Goal: Task Accomplishment & Management: Use online tool/utility

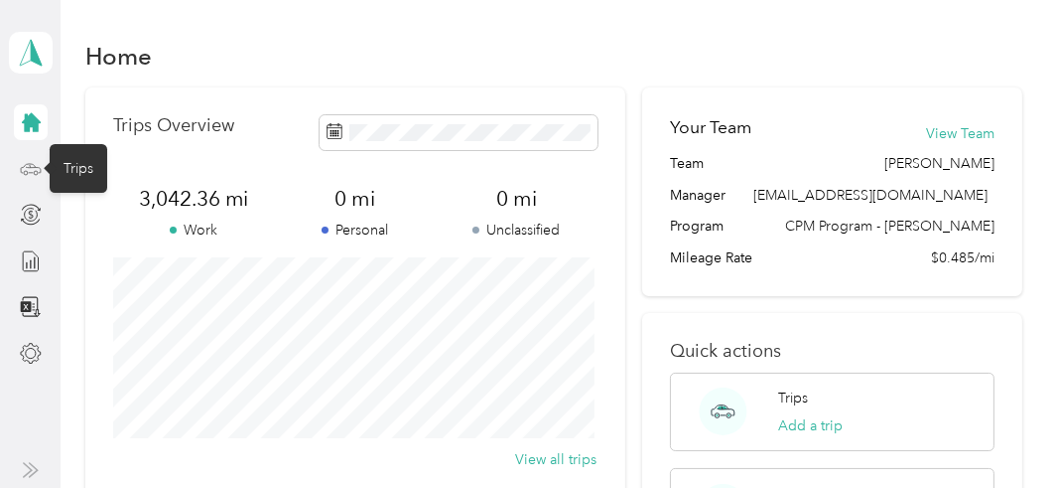
click at [26, 167] on icon at bounding box center [30, 167] width 9 height 0
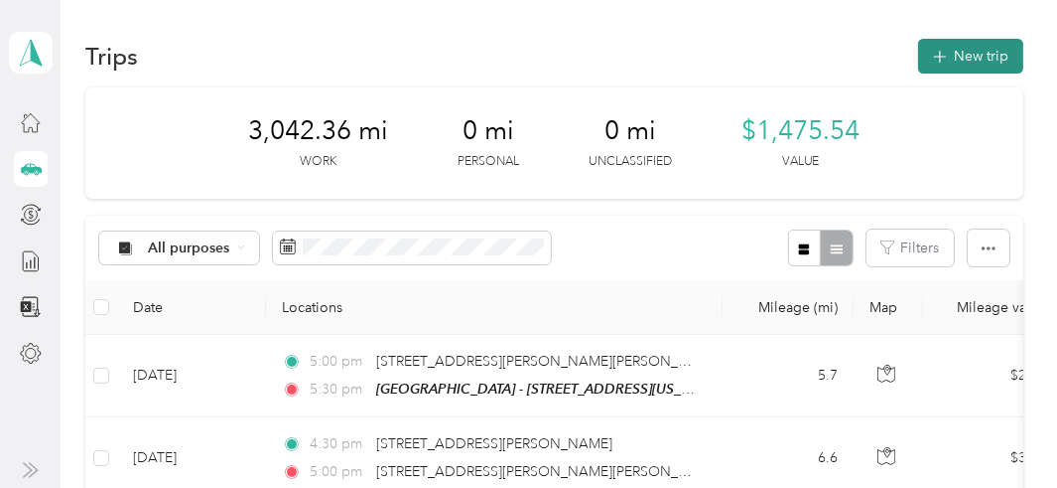
click at [954, 54] on button "New trip" at bounding box center [970, 56] width 105 height 35
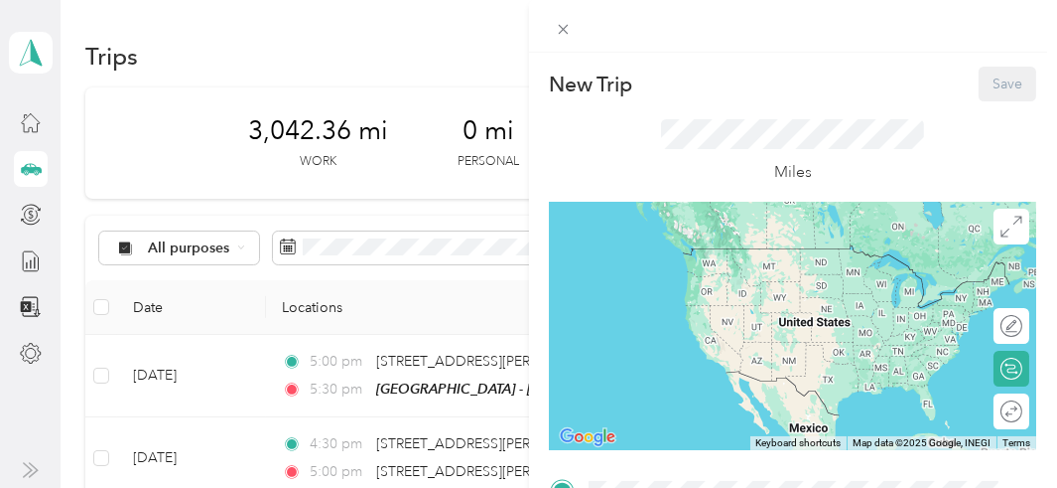
scroll to position [413, 0]
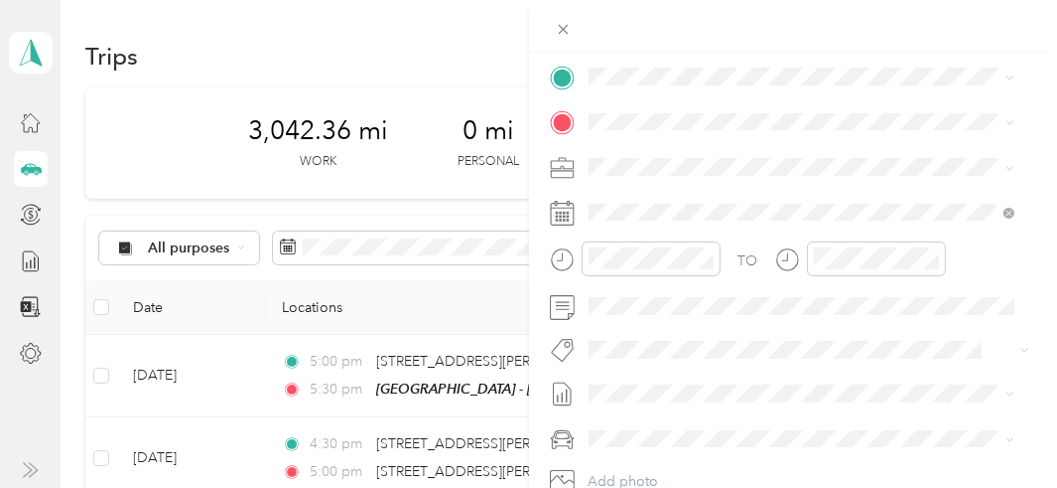
click at [723, 165] on div "TEAM Muskegon - [STREET_ADDRESS][US_STATE]" at bounding box center [767, 164] width 282 height 49
click at [697, 207] on div "[STREET_ADDRESS][PERSON_NAME][US_STATE]" at bounding box center [802, 193] width 413 height 27
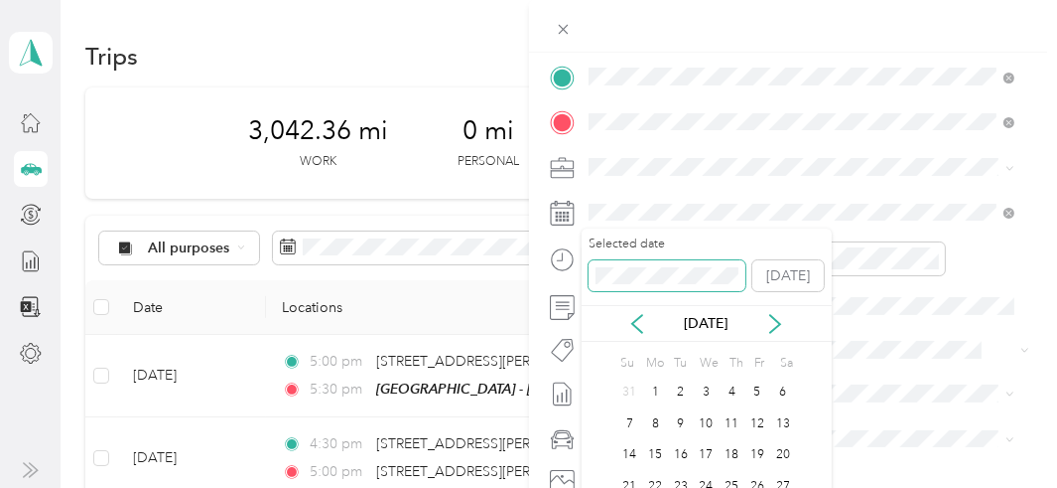
click at [665, 264] on span at bounding box center [668, 276] width 158 height 32
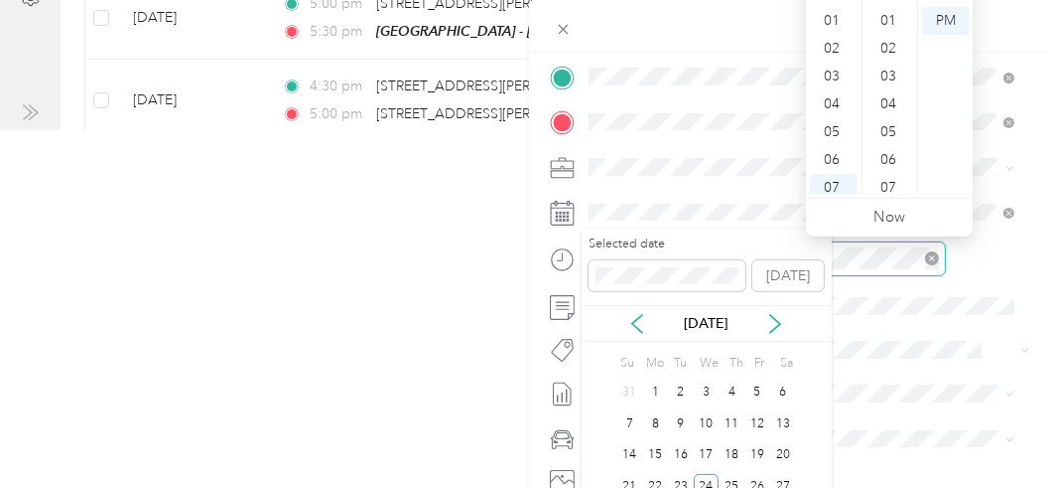
scroll to position [119, 0]
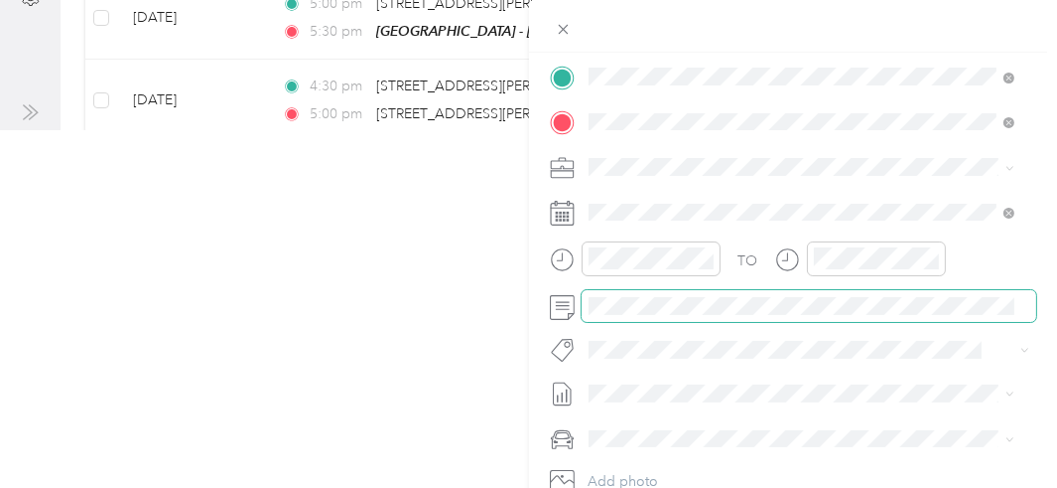
click at [914, 316] on span at bounding box center [810, 306] width 456 height 32
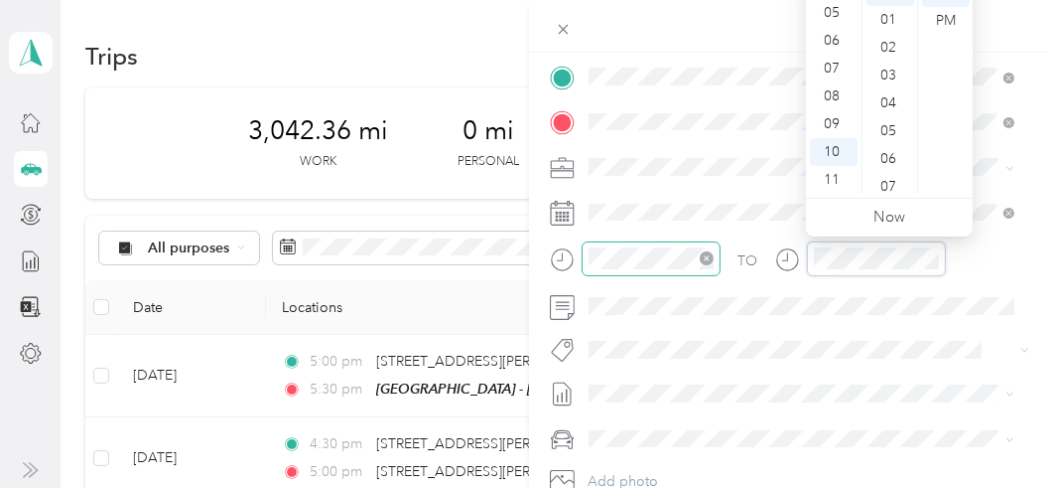
scroll to position [0, 0]
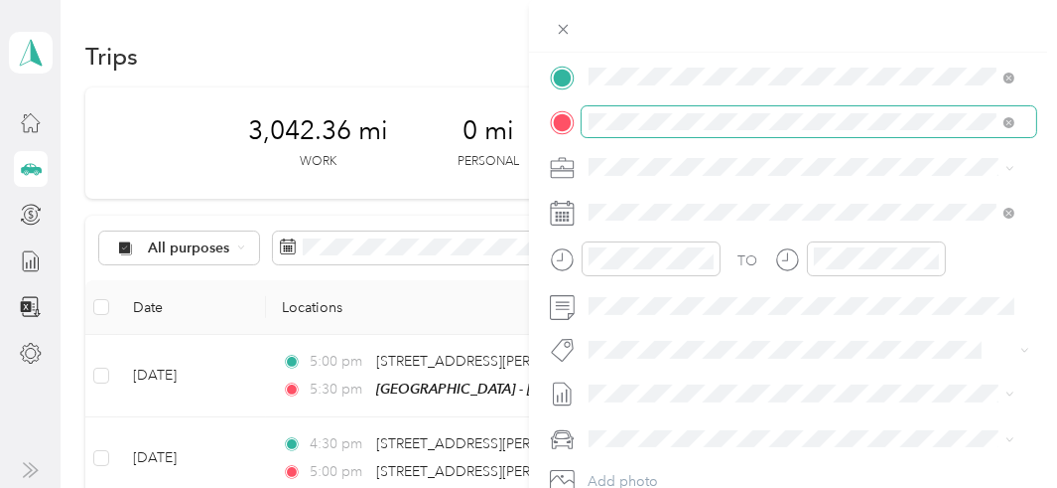
click at [1016, 121] on span at bounding box center [810, 122] width 456 height 32
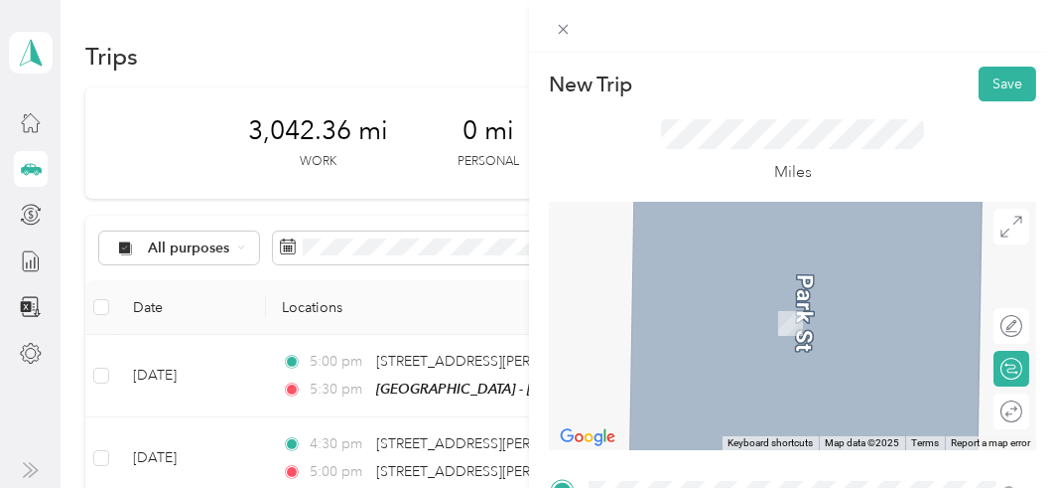
click at [635, 13] on div "New Trip Save This trip cannot be edited because it is either under review, app…" at bounding box center [793, 270] width 529 height 540
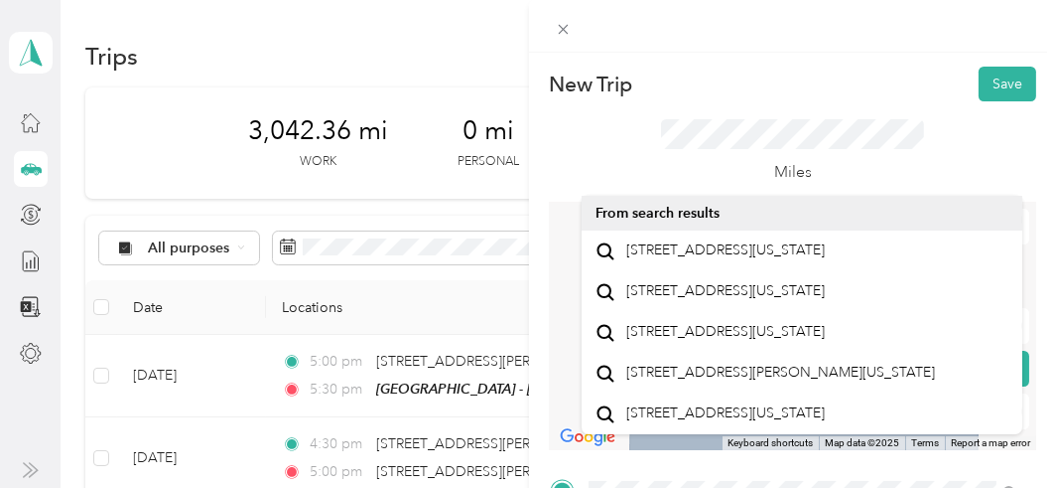
scroll to position [413, 0]
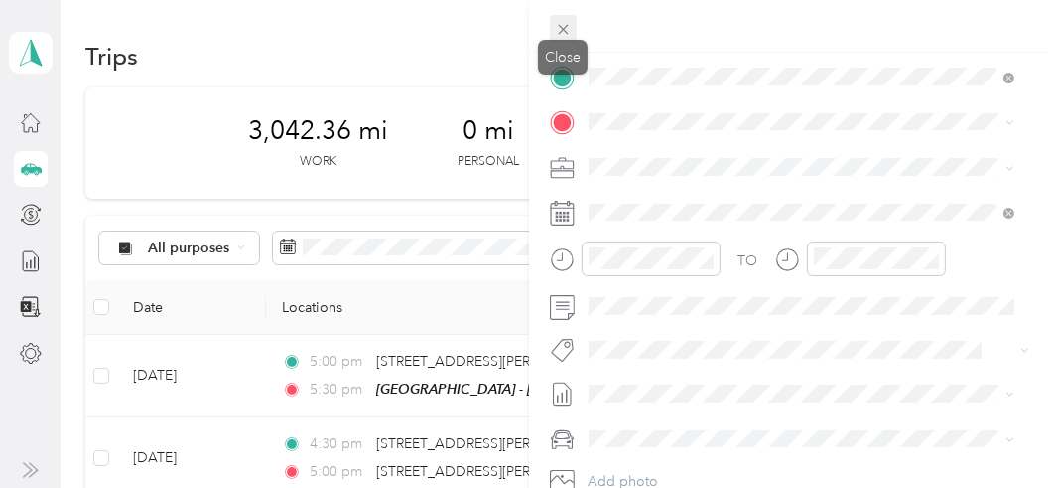
click at [561, 27] on icon at bounding box center [563, 30] width 10 height 10
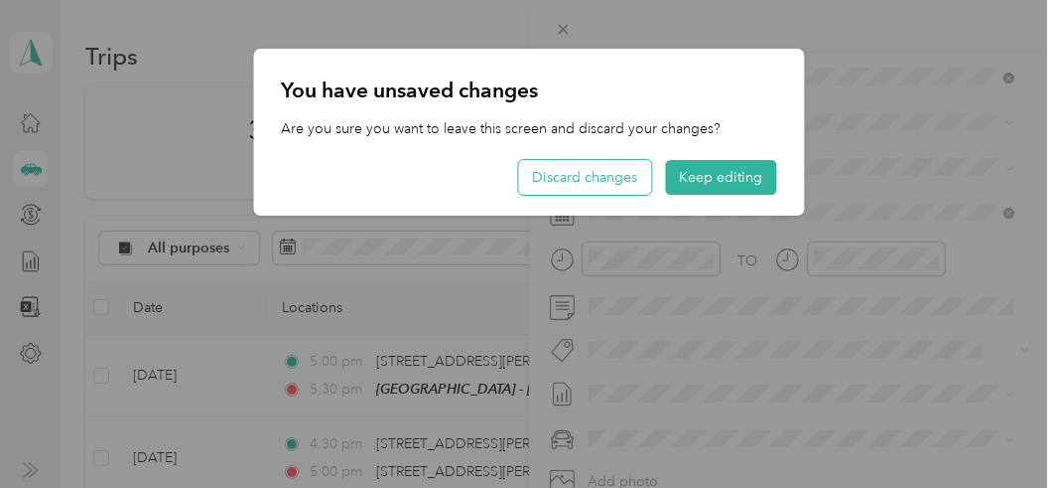
click at [614, 174] on button "Discard changes" at bounding box center [584, 177] width 133 height 35
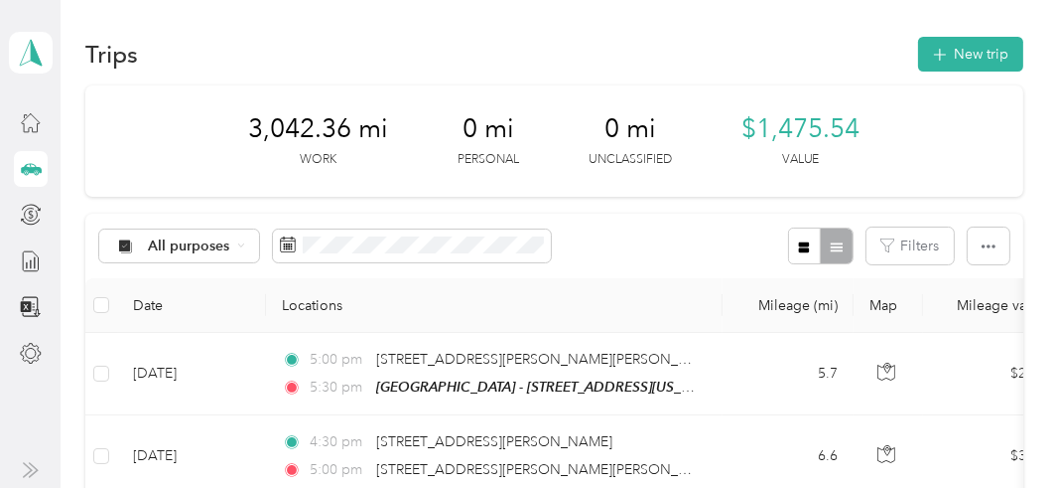
scroll to position [0, 0]
